Goal: Transaction & Acquisition: Purchase product/service

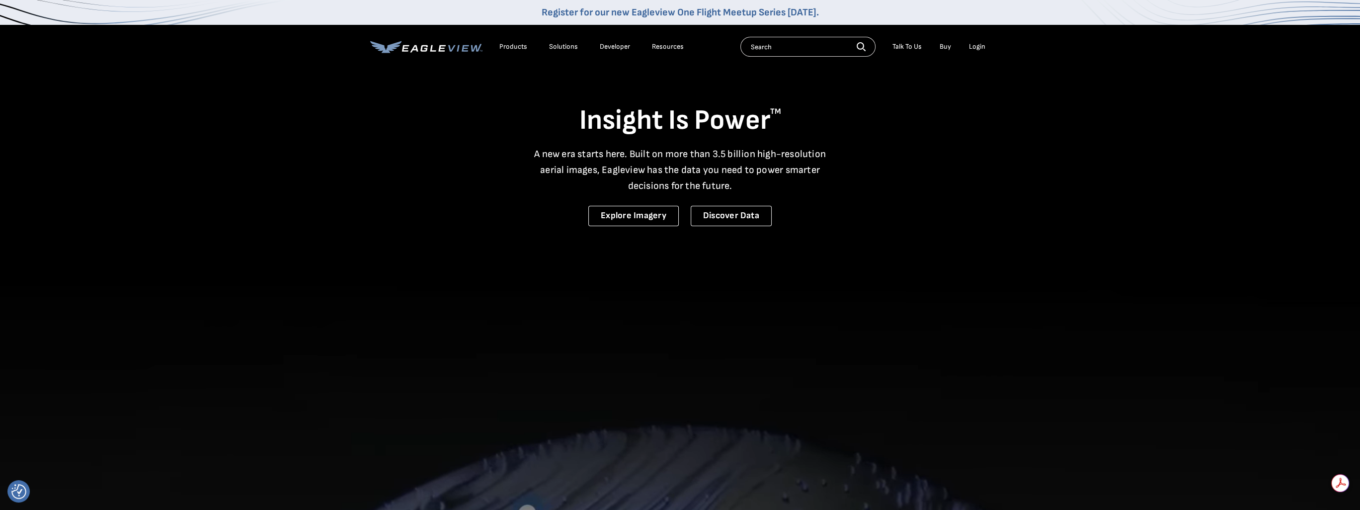
click at [981, 46] on div "Login" at bounding box center [977, 46] width 16 height 9
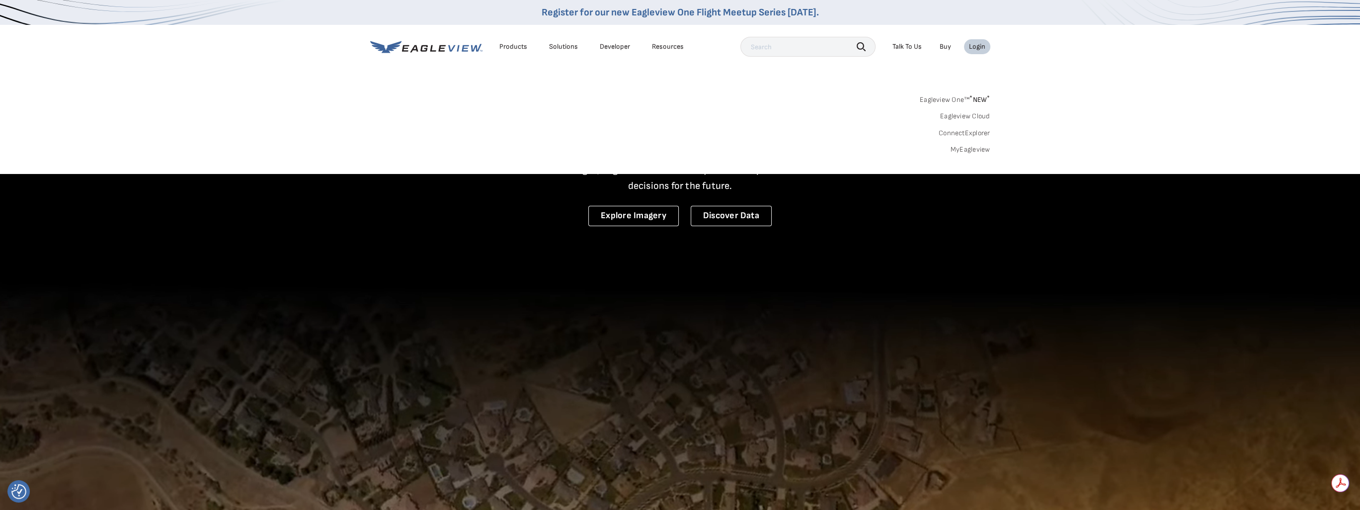
click at [972, 148] on link "MyEagleview" at bounding box center [971, 149] width 40 height 9
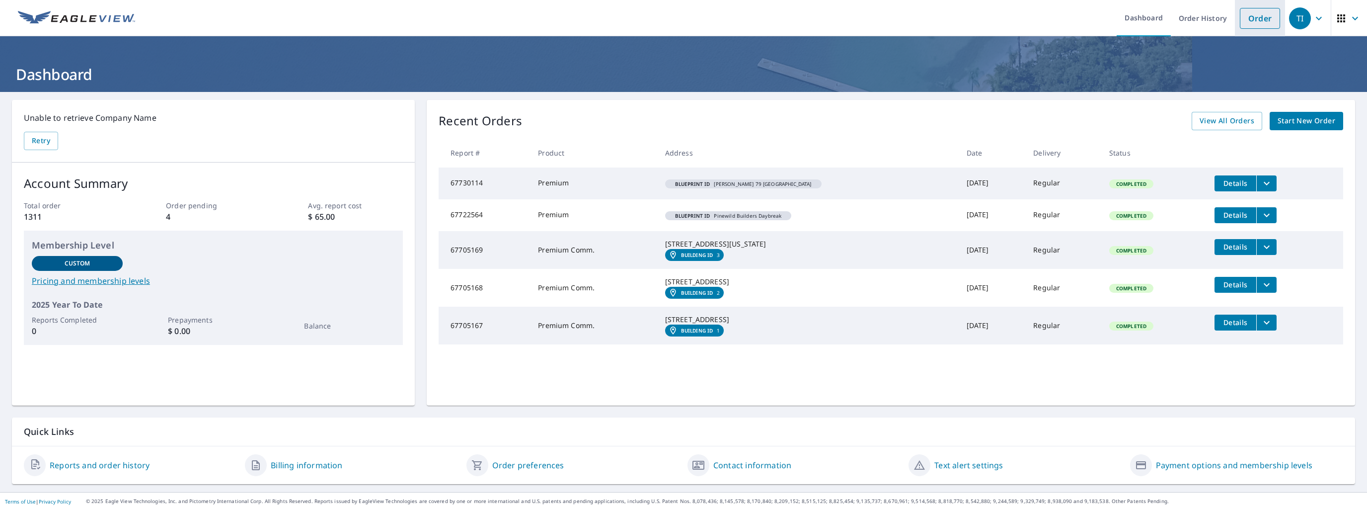
click at [1257, 21] on link "Order" at bounding box center [1260, 18] width 40 height 21
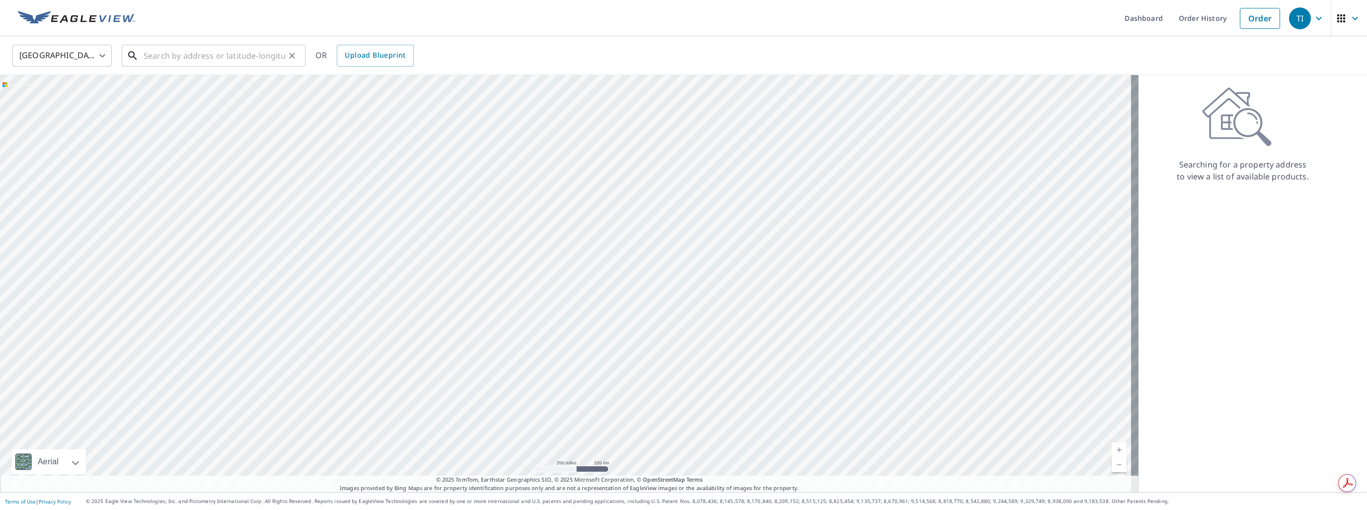
click at [172, 63] on input "text" at bounding box center [215, 56] width 142 height 28
type input "4"
click at [191, 52] on input "106 [PERSON_NAME]" at bounding box center [215, 56] width 142 height 28
type input "[STREET_ADDRESS]"
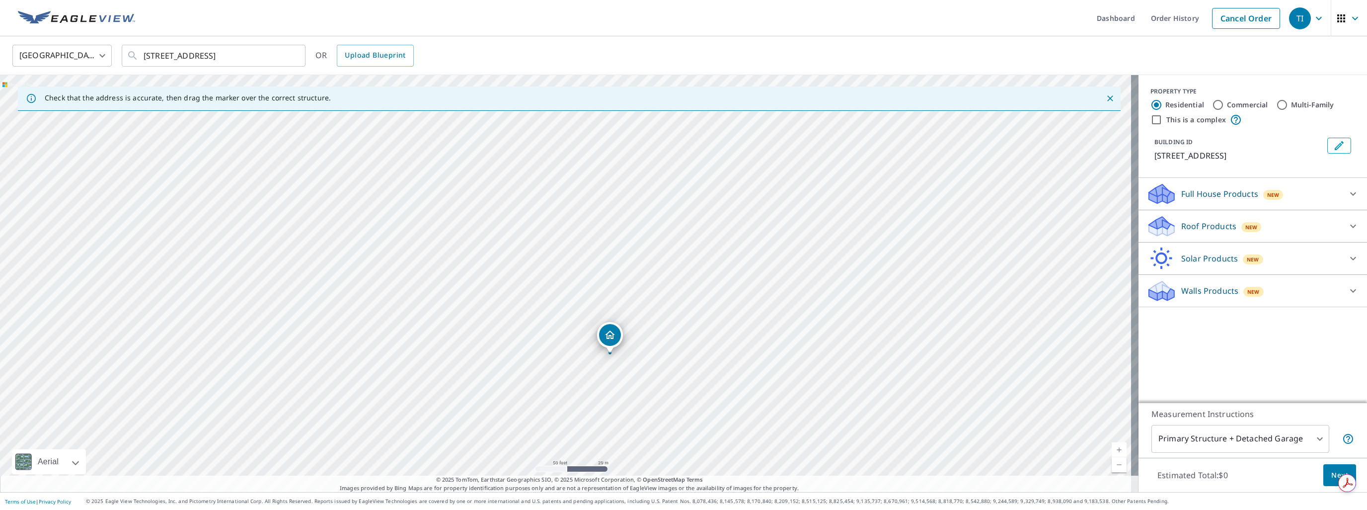
drag, startPoint x: 644, startPoint y: 332, endPoint x: 656, endPoint y: 223, distance: 110.0
click at [657, 225] on div "[STREET_ADDRESS]" at bounding box center [569, 283] width 1139 height 417
click at [1190, 231] on p "Roof Products" at bounding box center [1209, 226] width 55 height 12
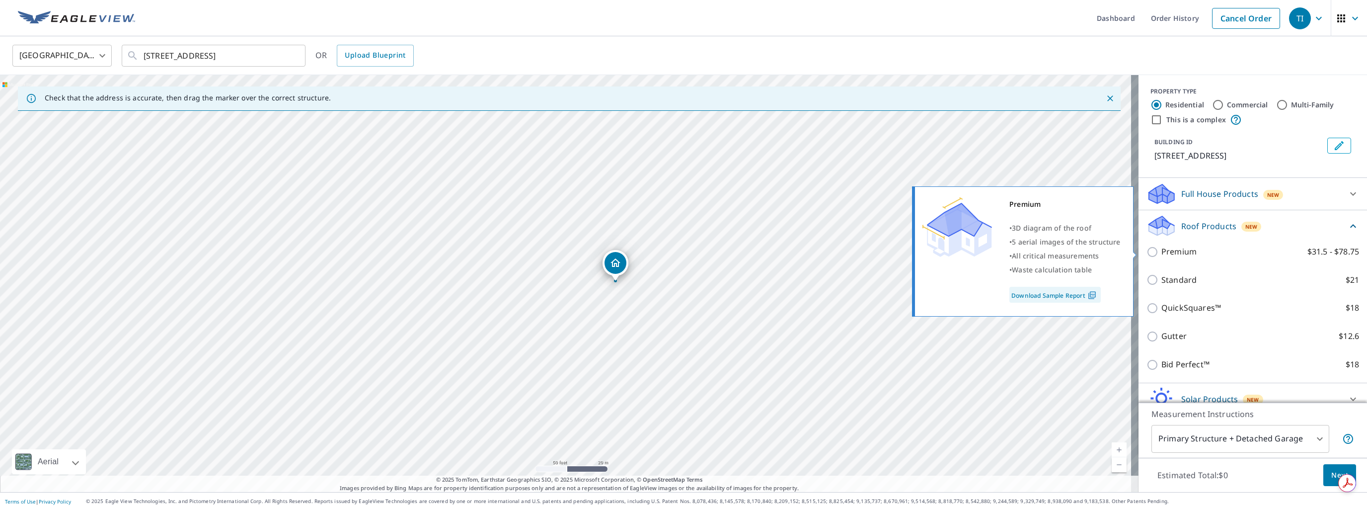
click at [1166, 251] on p "Premium" at bounding box center [1179, 251] width 35 height 12
click at [1162, 251] on input "Premium $31.5 - $78.75" at bounding box center [1154, 252] width 15 height 12
checkbox input "true"
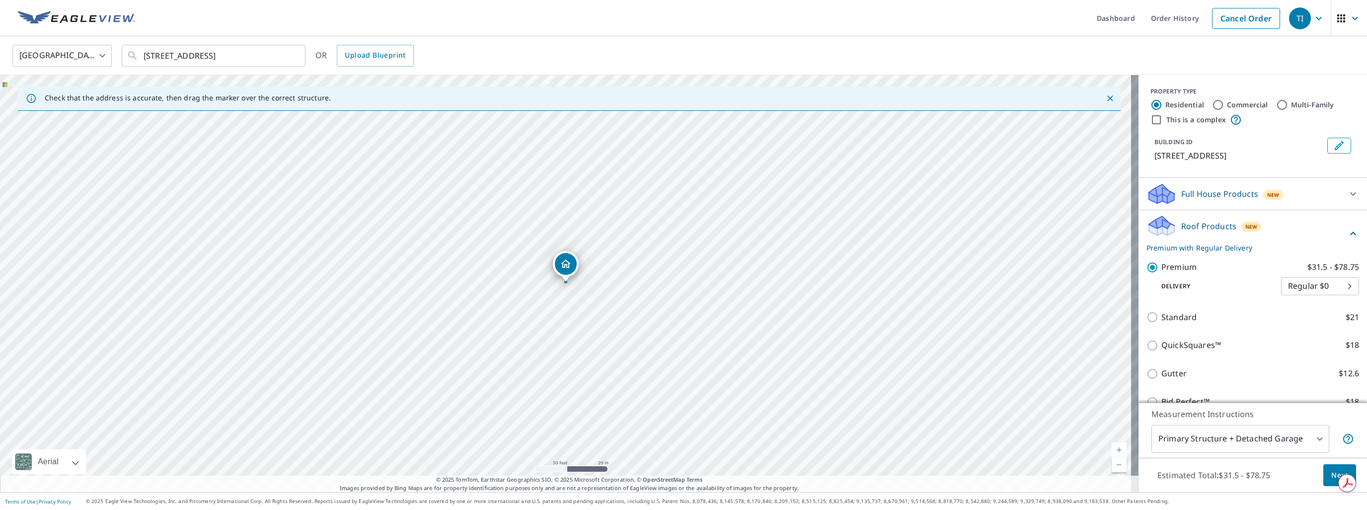
click at [1332, 475] on span "Next" at bounding box center [1340, 475] width 17 height 12
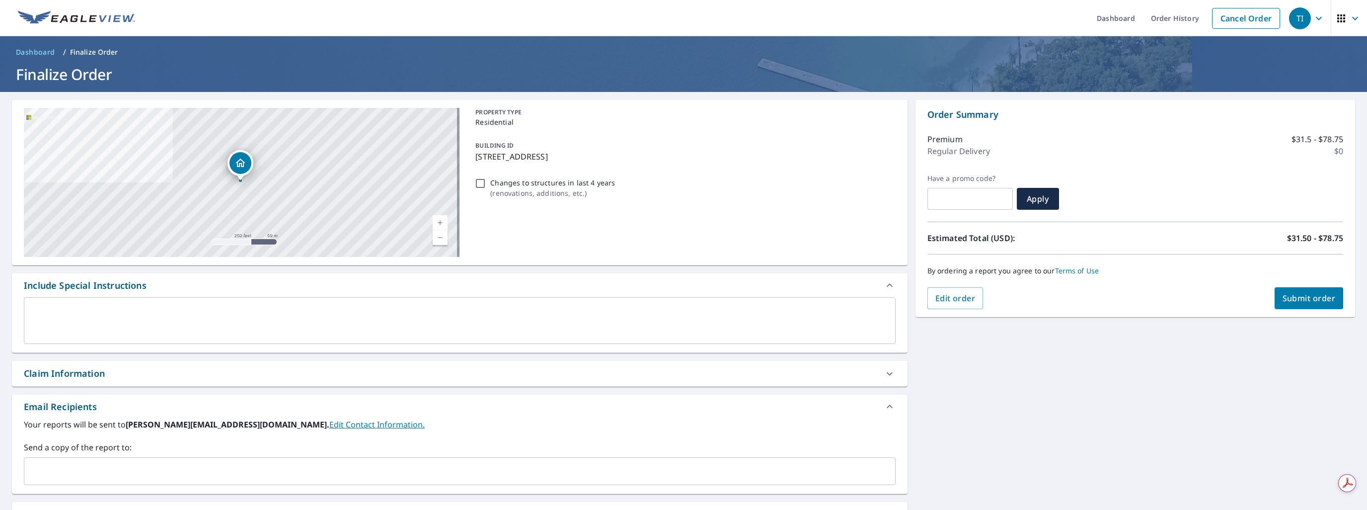
click at [1299, 299] on span "Submit order" at bounding box center [1309, 298] width 53 height 11
